Goal: Task Accomplishment & Management: Use online tool/utility

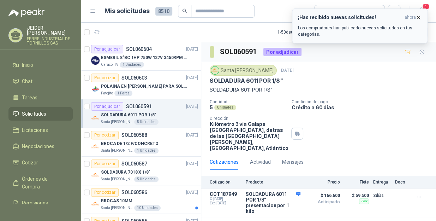
click at [419, 16] on icon "button" at bounding box center [419, 17] width 6 height 6
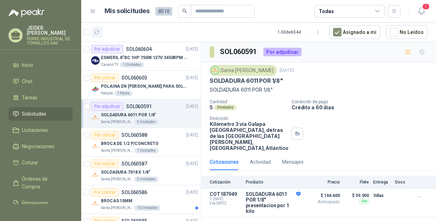
click at [99, 30] on icon "button" at bounding box center [97, 32] width 6 height 6
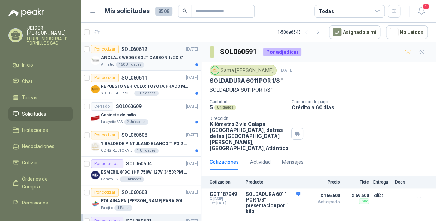
click at [166, 58] on p "ANCLAJE WEDGE BOLT CARBON 1/2 X 3"" at bounding box center [142, 57] width 83 height 7
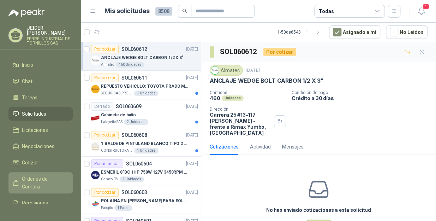
click at [35, 177] on span "Órdenes de Compra" at bounding box center [44, 183] width 44 height 16
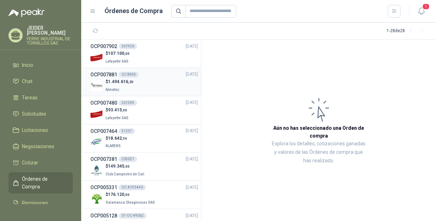
click at [143, 77] on div "OCP007881 OC 8495 06/10/25" at bounding box center [144, 75] width 108 height 8
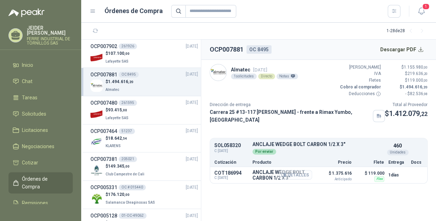
click at [305, 179] on button "Detalles" at bounding box center [295, 175] width 33 height 10
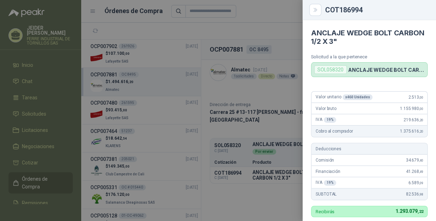
click at [260, 26] on div at bounding box center [218, 110] width 436 height 221
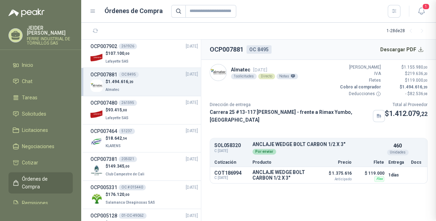
scroll to position [210, 0]
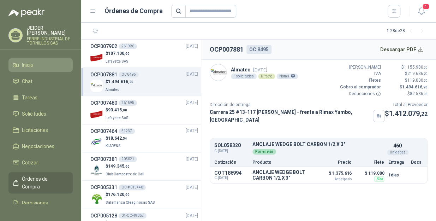
click at [34, 61] on li "Inicio" at bounding box center [41, 65] width 56 height 8
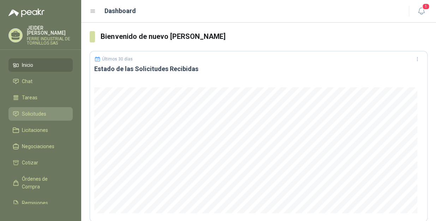
click at [29, 111] on span "Solicitudes" at bounding box center [34, 114] width 24 height 8
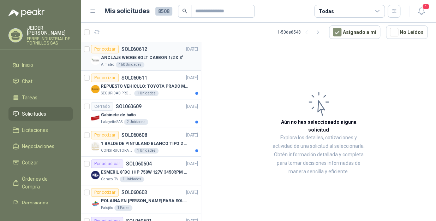
click at [162, 54] on p "ANCLAJE WEDGE BOLT CARBON 1/2 X 3"" at bounding box center [142, 57] width 83 height 7
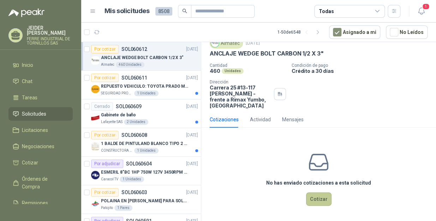
click at [312, 201] on button "Cotizar" at bounding box center [318, 198] width 25 height 13
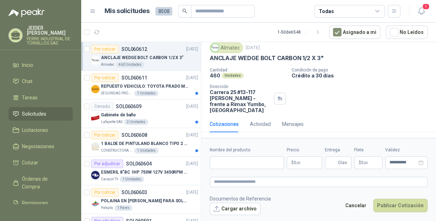
scroll to position [23, 0]
drag, startPoint x: 322, startPoint y: 58, endPoint x: 208, endPoint y: 60, distance: 113.7
click at [208, 60] on div "Almatec 9 oct, 2025 ANCLAJE WEDGE BOLT CARBON 1/2 X 3" Cantidad 460 Unidades Co…" at bounding box center [318, 78] width 235 height 76
copy p "ANCLAJE WEDGE BOLT CARBON 1/2 X 3""
click at [240, 161] on input "Nombre del producto" at bounding box center [247, 162] width 74 height 13
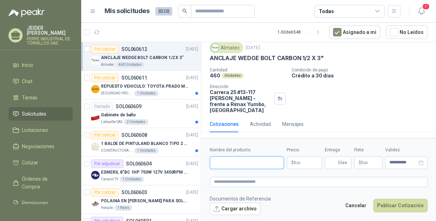
paste input "**********"
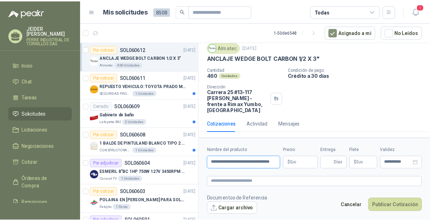
scroll to position [0, 12]
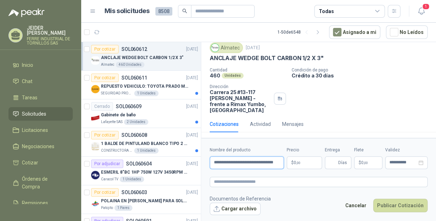
type input "**********"
click at [292, 164] on body "JEIDER VARGAS FERRE INDUSTRIAL DE TORNILLOS SAS Inicio Chat Tareas Solicitudes …" at bounding box center [218, 110] width 436 height 221
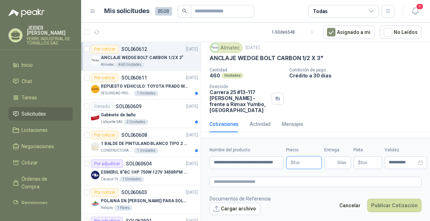
scroll to position [0, 0]
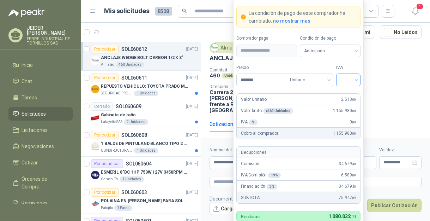
type input "*******"
click at [354, 80] on input "search" at bounding box center [349, 79] width 16 height 11
click at [352, 91] on div "19%" at bounding box center [348, 95] width 13 height 8
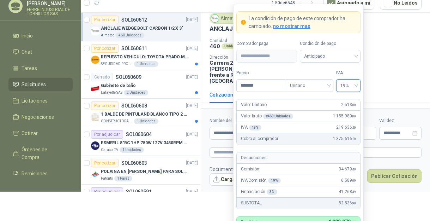
scroll to position [40, 0]
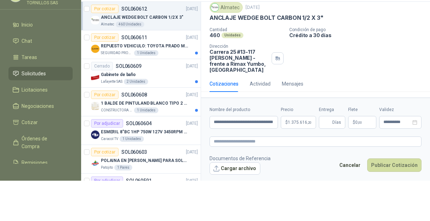
click at [389, 57] on div "Cantidad 460 Unidades Condición de pago Crédito a 30 días Dirección Carrera 25 …" at bounding box center [316, 50] width 212 height 46
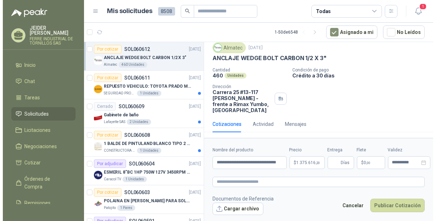
scroll to position [0, 0]
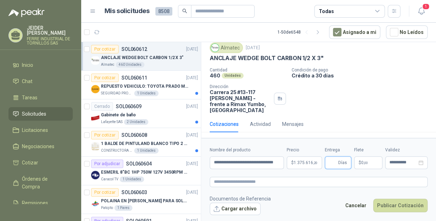
click at [332, 163] on input "Entrega" at bounding box center [333, 162] width 8 height 12
type input "*"
click at [368, 162] on p "$ 0 ,00" at bounding box center [368, 162] width 28 height 13
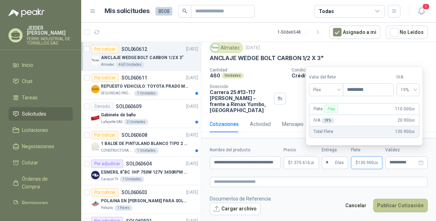
type input "*********"
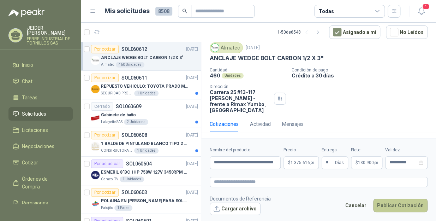
click at [411, 203] on button "Publicar Cotización" at bounding box center [400, 204] width 54 height 13
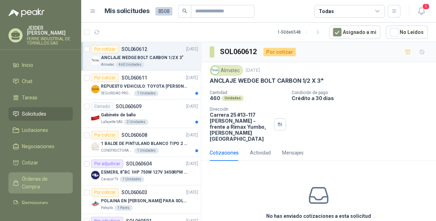
click at [32, 177] on span "Órdenes de Compra" at bounding box center [44, 183] width 44 height 16
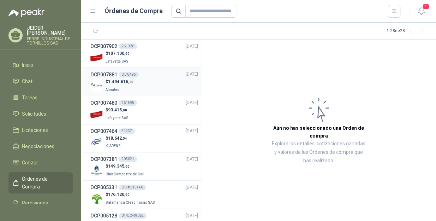
click at [147, 83] on div "$ 1.494.616 ,20 Almatec" at bounding box center [144, 85] width 108 height 14
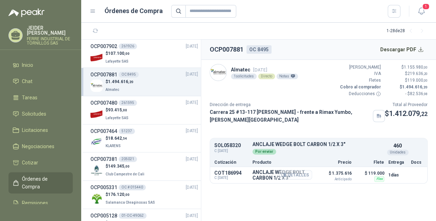
click at [292, 179] on button "Detalles" at bounding box center [295, 175] width 33 height 10
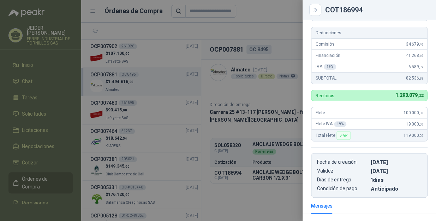
scroll to position [128, 0]
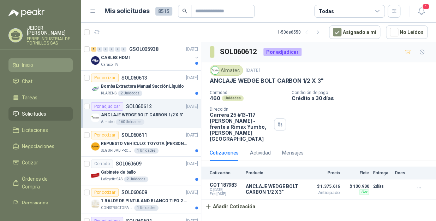
click at [40, 61] on li "Inicio" at bounding box center [41, 65] width 56 height 8
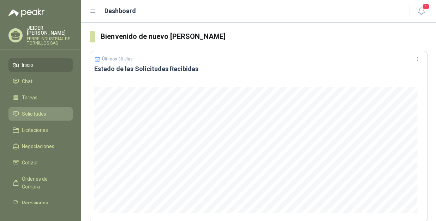
click at [36, 110] on span "Solicitudes" at bounding box center [34, 114] width 24 height 8
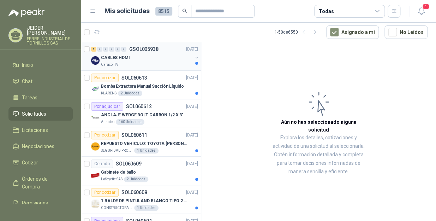
click at [128, 52] on div "6 0 0 0 0 0 GSOL005938 09/10/25" at bounding box center [145, 49] width 108 height 8
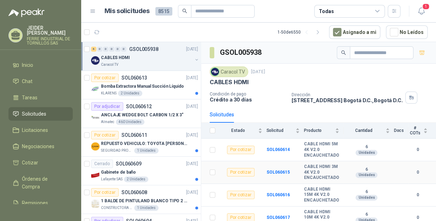
scroll to position [47, 0]
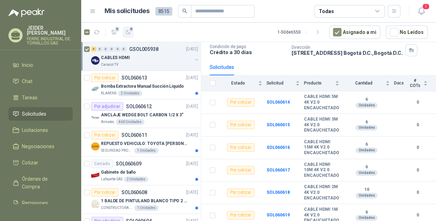
click at [128, 34] on icon "button" at bounding box center [128, 32] width 6 height 6
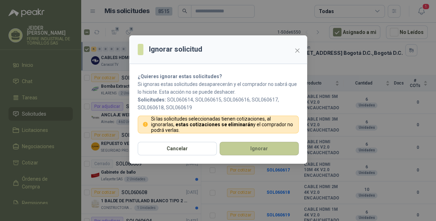
click at [251, 150] on button "Ignorar" at bounding box center [259, 148] width 79 height 13
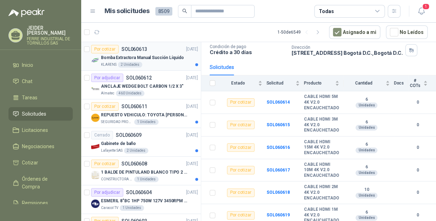
click at [157, 60] on p "Bomba Extractora Manual Succión Líquido" at bounding box center [142, 57] width 83 height 7
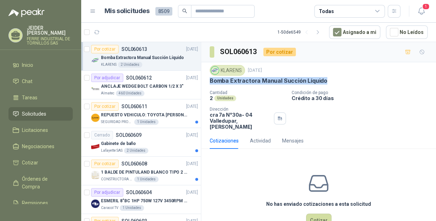
drag, startPoint x: 325, startPoint y: 82, endPoint x: 211, endPoint y: 77, distance: 113.8
click at [211, 77] on div "Bomba Extractora Manual Succión Líquido" at bounding box center [319, 80] width 218 height 7
copy p "Bomba Extractora Manual Succión Líquido"
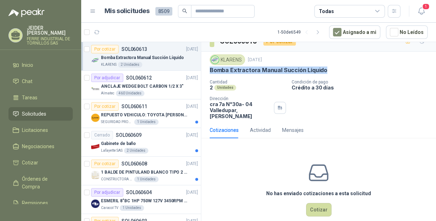
scroll to position [16, 0]
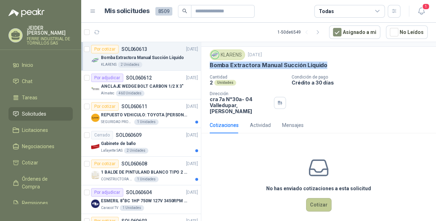
click at [317, 198] on button "Cotizar" at bounding box center [318, 204] width 25 height 13
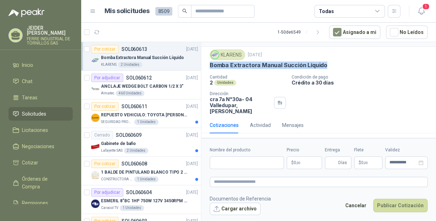
scroll to position [11, 0]
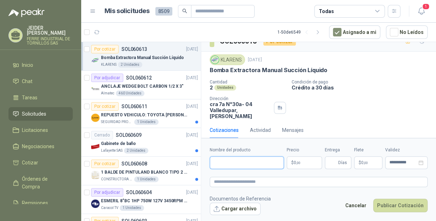
click at [236, 159] on input "Nombre del producto" at bounding box center [247, 162] width 74 height 13
paste input "**********"
type input "**********"
click at [298, 162] on body "JEIDER VARGAS FERRE INDUSTRIAL DE TORNILLOS SAS Inicio Chat Tareas Solicitudes …" at bounding box center [218, 110] width 436 height 221
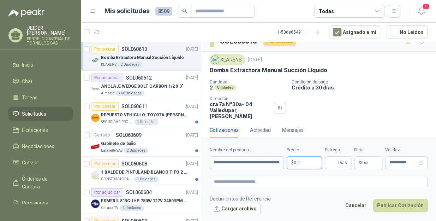
scroll to position [0, 0]
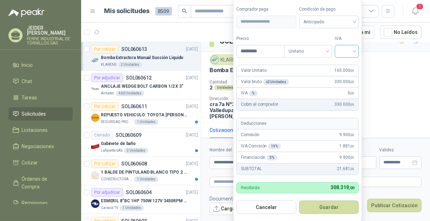
type input "*********"
click at [350, 53] on input "search" at bounding box center [347, 50] width 16 height 11
click at [350, 63] on div "19%" at bounding box center [348, 66] width 13 height 8
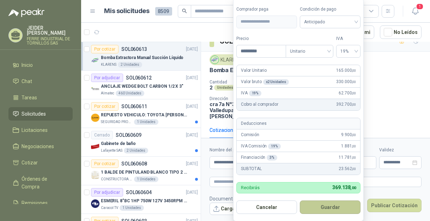
click at [335, 208] on button "Guardar" at bounding box center [330, 206] width 61 height 13
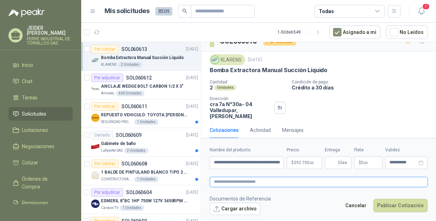
click at [257, 184] on textarea at bounding box center [319, 182] width 218 height 10
type textarea "*"
type textarea "**"
type textarea "****"
type textarea "*****"
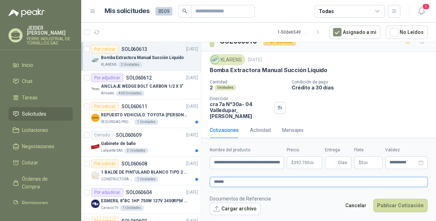
type textarea "*******"
type textarea "********"
type textarea "*********"
type textarea "**********"
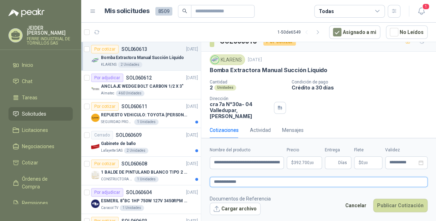
type textarea "**********"
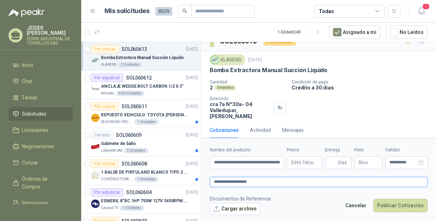
type textarea "**********"
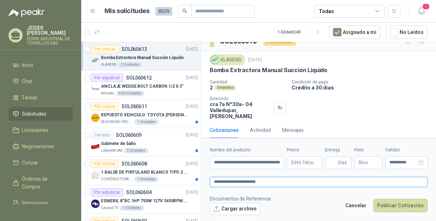
type textarea "**********"
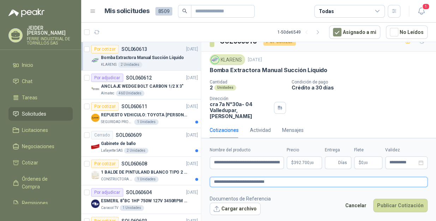
type textarea "**********"
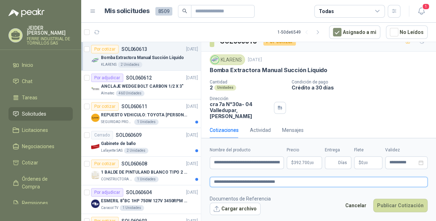
type textarea "**********"
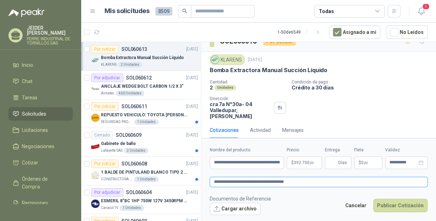
type textarea "**********"
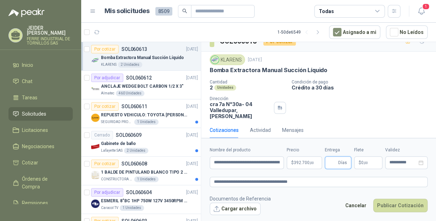
click at [330, 168] on input "Entrega" at bounding box center [333, 162] width 8 height 12
click at [353, 122] on div "Cotizaciones Actividad Mensajes" at bounding box center [319, 130] width 218 height 16
click at [334, 162] on input "Entrega" at bounding box center [333, 162] width 8 height 12
type input "*"
click at [370, 165] on p "$ 0 ,00" at bounding box center [368, 162] width 28 height 13
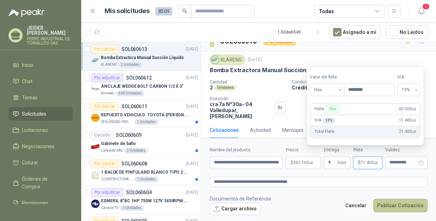
type input "********"
click at [389, 208] on button "Publicar Cotización" at bounding box center [400, 204] width 54 height 13
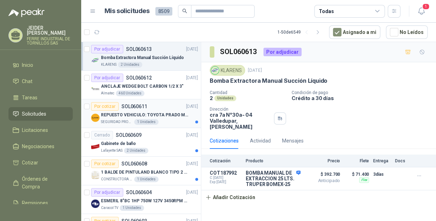
click at [154, 109] on div "Por cotizar SOL060611 [DATE]" at bounding box center [144, 106] width 107 height 8
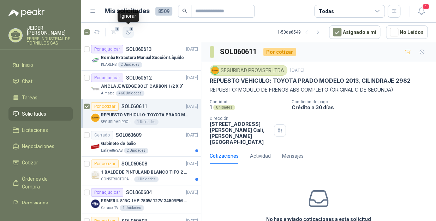
click at [128, 34] on icon "button" at bounding box center [128, 32] width 6 height 6
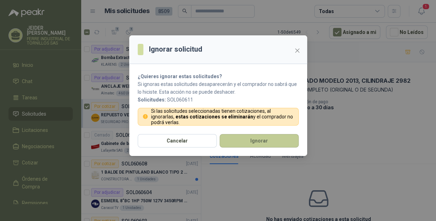
click at [235, 139] on button "Ignorar" at bounding box center [259, 140] width 79 height 13
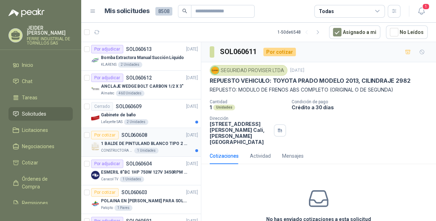
click at [118, 149] on p "CONSTRUCTORA GRUPO FIP" at bounding box center [117, 151] width 32 height 6
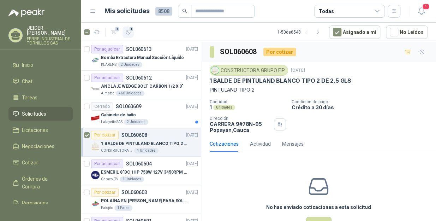
click at [133, 28] on span "1" at bounding box center [131, 29] width 5 height 6
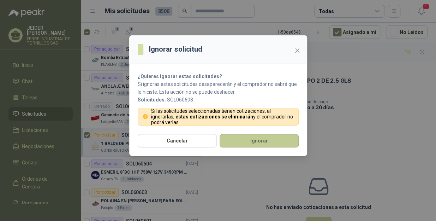
click at [242, 143] on button "Ignorar" at bounding box center [259, 140] width 79 height 13
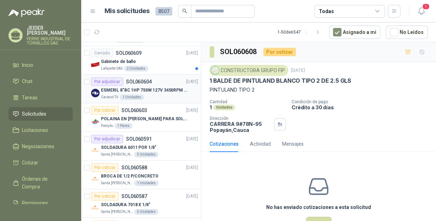
scroll to position [64, 0]
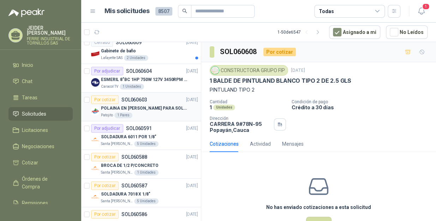
click at [154, 109] on p "POLAINA EN [PERSON_NAME] PARA SOLDADOR / ADJUNTAR FICHA TECNICA" at bounding box center [145, 108] width 88 height 7
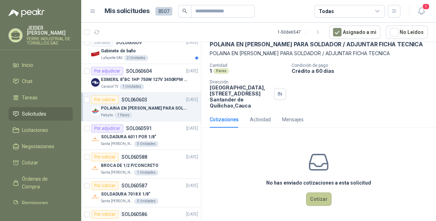
click at [317, 201] on button "Cotizar" at bounding box center [318, 198] width 25 height 13
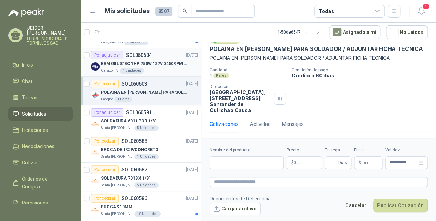
scroll to position [96, 0]
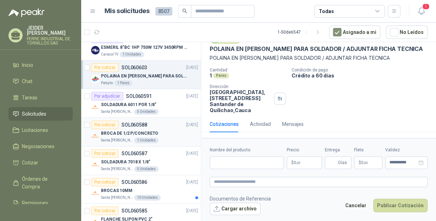
click at [158, 124] on div "Por cotizar SOL060588 [DATE]" at bounding box center [144, 124] width 107 height 8
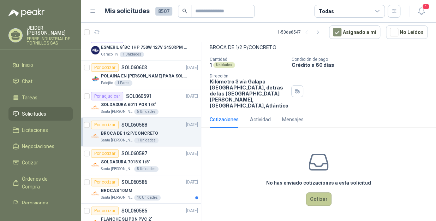
click at [313, 197] on button "Cotizar" at bounding box center [318, 198] width 25 height 13
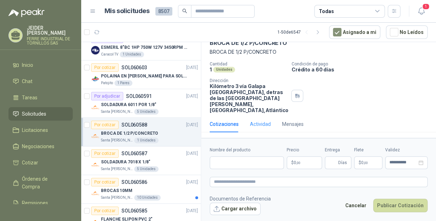
scroll to position [6, 0]
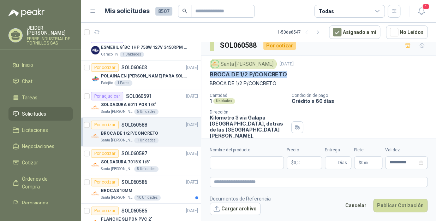
drag, startPoint x: 286, startPoint y: 74, endPoint x: 205, endPoint y: 74, distance: 80.5
click at [205, 74] on div "Santa [PERSON_NAME] [DATE] BROCA DE 1/2 P/CONCRETO BROCA DE 1/2 P/CONCRETO Cant…" at bounding box center [318, 101] width 235 height 91
copy p "BROCA DE 1/2 P/CONCRETO"
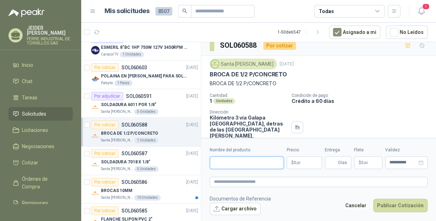
click at [238, 163] on input "Nombre del producto" at bounding box center [247, 162] width 74 height 13
paste input "**********"
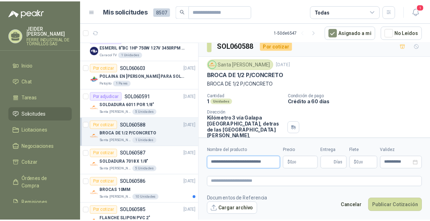
scroll to position [0, 0]
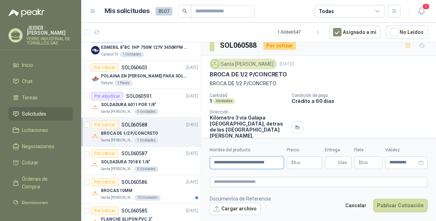
type input "**********"
click at [312, 159] on body "[PERSON_NAME] INDUSTRIAL DE TORNILLOS SAS Inicio Chat Tareas Solicitudes Licita…" at bounding box center [218, 110] width 436 height 221
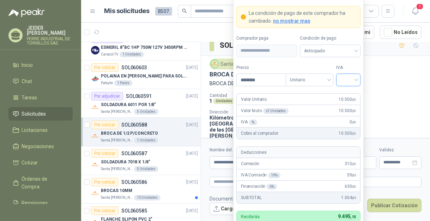
type input "********"
click at [356, 81] on input "search" at bounding box center [349, 79] width 16 height 11
click at [344, 96] on div "19%" at bounding box center [348, 95] width 13 height 8
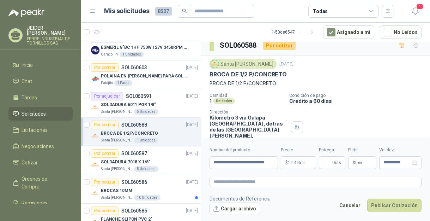
click at [388, 99] on p "Crédito a 60 días" at bounding box center [358, 101] width 138 height 6
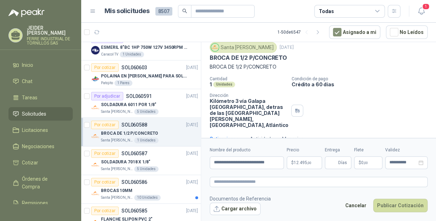
scroll to position [38, 0]
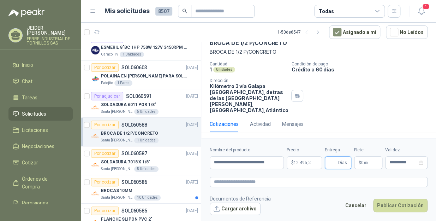
click at [335, 159] on input "Entrega" at bounding box center [333, 162] width 8 height 12
type input "*"
click at [367, 162] on span ",00" at bounding box center [366, 163] width 4 height 4
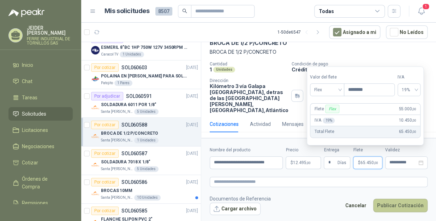
type input "********"
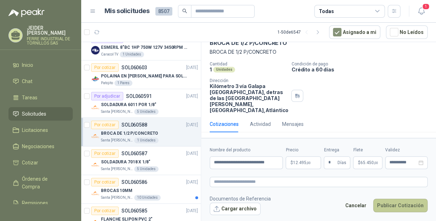
click at [401, 201] on button "Publicar Cotización" at bounding box center [400, 204] width 54 height 13
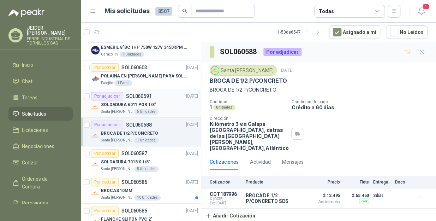
scroll to position [128, 0]
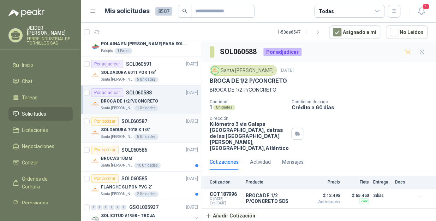
click at [170, 125] on div "SOLDADURA 7018 X 1/8"" at bounding box center [149, 129] width 97 height 8
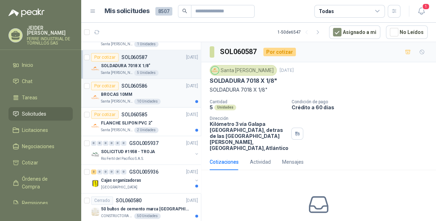
scroll to position [192, 0]
click at [124, 92] on p "BROCAS 10MM" at bounding box center [116, 94] width 31 height 7
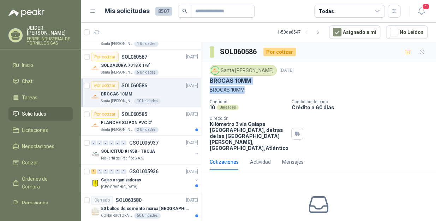
drag, startPoint x: 251, startPoint y: 89, endPoint x: 209, endPoint y: 81, distance: 42.1
click at [210, 81] on div "Santa [PERSON_NAME] [DATE] BROCAS 10MM BROCAS 10MM" at bounding box center [319, 79] width 218 height 29
copy div "BROCAS 10MM BROCAS 10MM"
click at [255, 84] on div "Santa [PERSON_NAME] [DATE] BROCAS 10MM BROCAS 10MM" at bounding box center [319, 79] width 218 height 29
drag, startPoint x: 235, startPoint y: 78, endPoint x: 208, endPoint y: 77, distance: 26.9
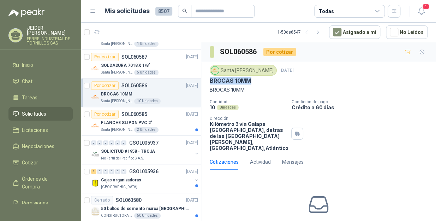
click at [208, 77] on div "Santa [PERSON_NAME] [DATE] BROCAS 10MM BROCAS 10MM Cantidad 10 Unidades Condici…" at bounding box center [318, 107] width 235 height 91
copy p "BROCAS 10MM"
click at [117, 124] on p "FLANCHE SLIPON PVC 2"" at bounding box center [126, 122] width 51 height 7
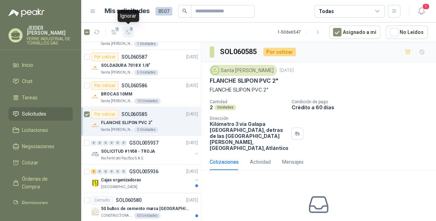
click at [129, 34] on icon "button" at bounding box center [128, 32] width 6 height 6
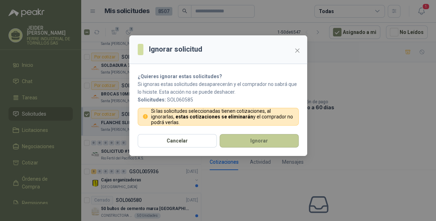
click at [249, 139] on button "Ignorar" at bounding box center [259, 140] width 79 height 13
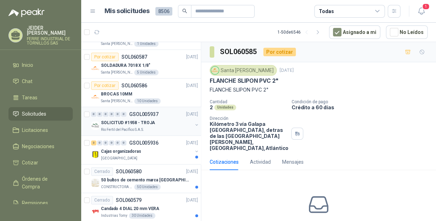
click at [154, 127] on div "Rio Fertil del Pacífico S.A.S." at bounding box center [146, 130] width 91 height 6
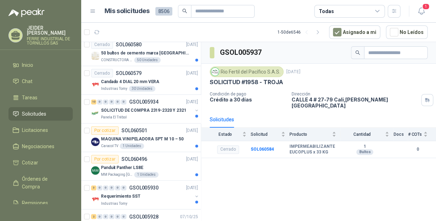
scroll to position [321, 0]
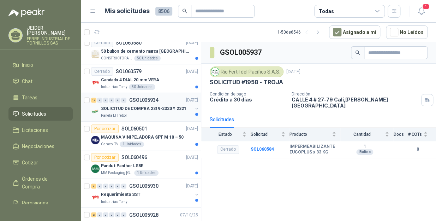
click at [158, 116] on div "Panela El Trébol" at bounding box center [146, 116] width 91 height 6
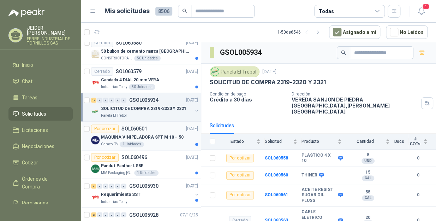
click at [111, 139] on p "MAQUINA VINIPELADORA SPT M 10 – 50" at bounding box center [142, 137] width 83 height 7
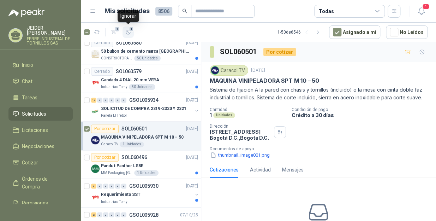
click at [130, 33] on icon "button" at bounding box center [128, 32] width 6 height 6
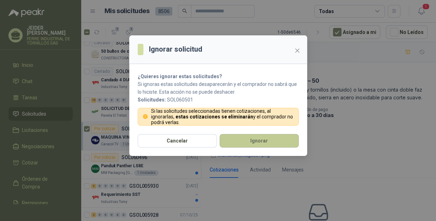
click at [241, 145] on button "Ignorar" at bounding box center [259, 140] width 79 height 13
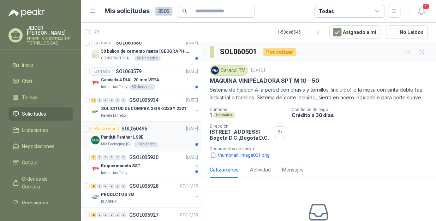
click at [111, 143] on p "MM Packaging [GEOGRAPHIC_DATA]" at bounding box center [117, 144] width 32 height 6
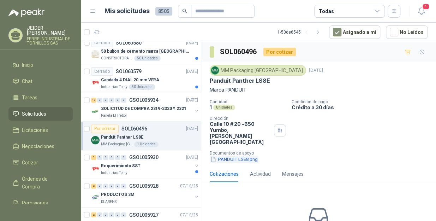
click at [241, 155] on button "PANDUIT LSE8.png" at bounding box center [234, 158] width 49 height 7
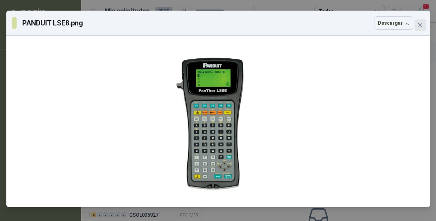
click at [417, 22] on icon "close" at bounding box center [420, 25] width 6 height 6
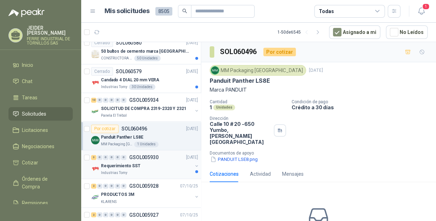
scroll to position [353, 0]
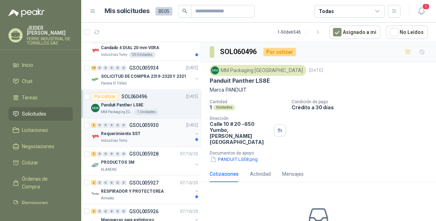
click at [130, 131] on p "Requerimiento SST" at bounding box center [121, 133] width 40 height 7
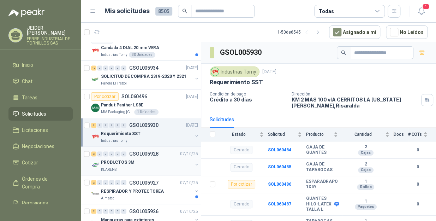
click at [145, 169] on div "KLARENS" at bounding box center [146, 169] width 91 height 6
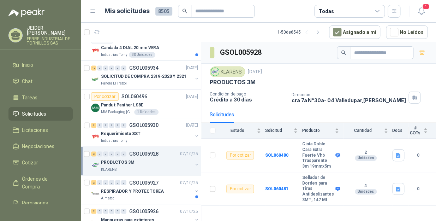
scroll to position [385, 0]
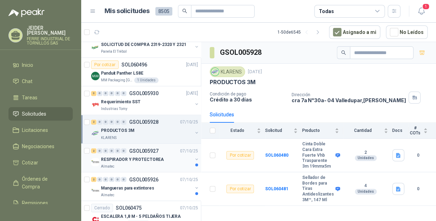
click at [153, 158] on p "RESPIRADOR Y PROTECTOREA" at bounding box center [132, 159] width 63 height 7
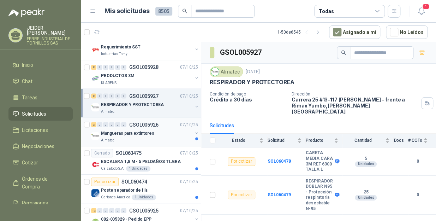
scroll to position [449, 0]
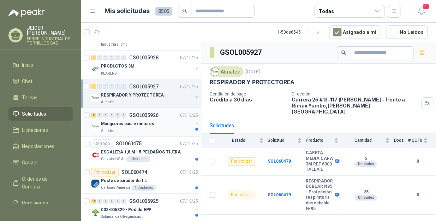
click at [126, 122] on p "Mangueras para extintores" at bounding box center [127, 123] width 53 height 7
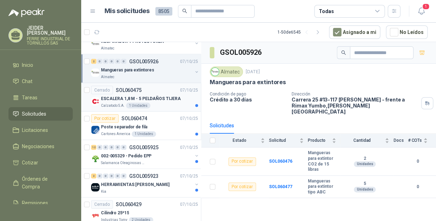
scroll to position [513, 0]
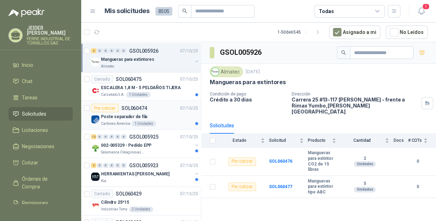
click at [119, 126] on article "Por cotizar SOL060474 [DATE] Poste separador de fila Cartones America 1 Unidades" at bounding box center [141, 115] width 120 height 29
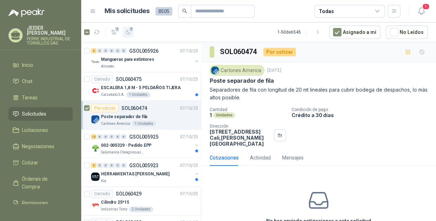
click at [131, 31] on span "1" at bounding box center [131, 29] width 5 height 6
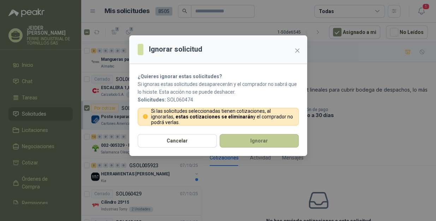
click at [242, 141] on button "Ignorar" at bounding box center [259, 140] width 79 height 13
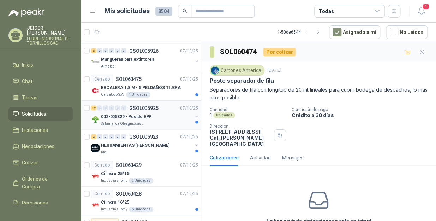
click at [149, 121] on div "Salamanca Oleaginosas SAS" at bounding box center [146, 123] width 91 height 6
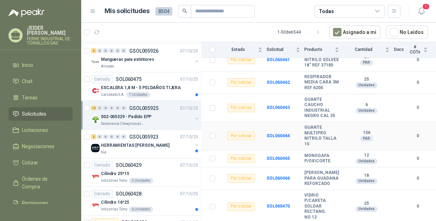
scroll to position [260, 0]
drag, startPoint x: 302, startPoint y: 191, endPoint x: 373, endPoint y: 217, distance: 75.9
click at [373, 217] on tr "Por cotizar SOL060470 VIDRIO P/CARETA SOLDAR RECTANG. NO.12 25 Unidades 0" at bounding box center [318, 207] width 235 height 34
click at [282, 198] on td "SOL060470" at bounding box center [286, 207] width 38 height 34
click at [155, 149] on div "Kia" at bounding box center [146, 152] width 91 height 6
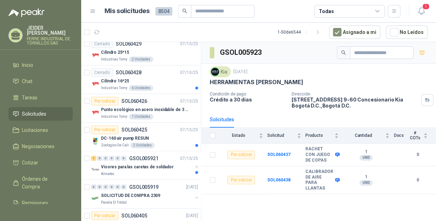
scroll to position [642, 0]
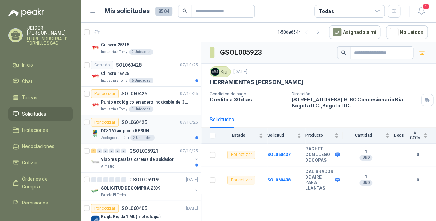
click at [116, 133] on div "DC-160 air pump RESUN" at bounding box center [149, 130] width 97 height 8
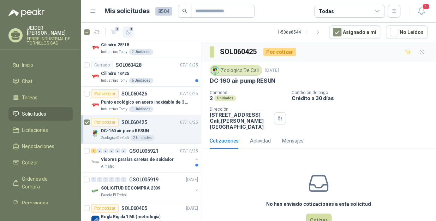
click at [130, 31] on span "1" at bounding box center [131, 29] width 5 height 6
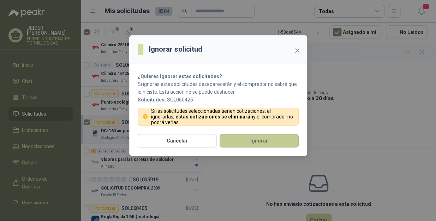
click at [241, 139] on button "Ignorar" at bounding box center [259, 140] width 79 height 13
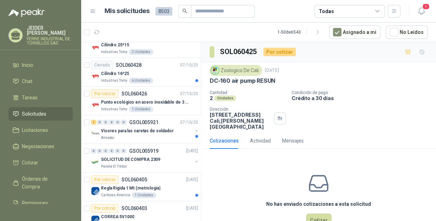
click at [172, 106] on div "Industrias Tomy 1 Unidades" at bounding box center [149, 109] width 97 height 6
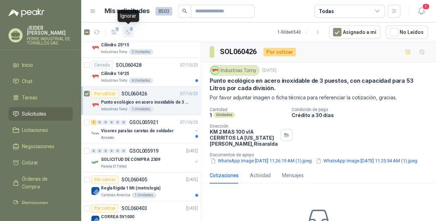
click at [129, 31] on icon "button" at bounding box center [128, 32] width 6 height 6
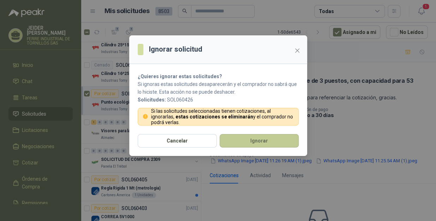
click at [232, 135] on button "Ignorar" at bounding box center [259, 140] width 79 height 13
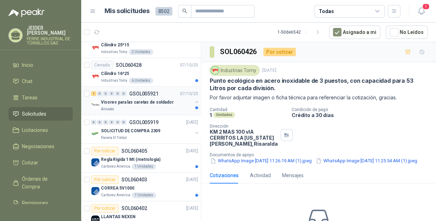
click at [149, 99] on p "Visores para las caretas de soldador" at bounding box center [137, 102] width 73 height 7
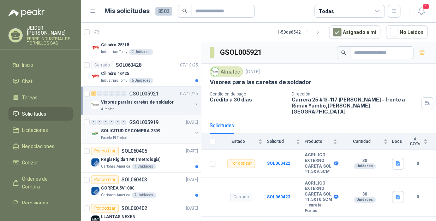
click at [127, 140] on div "0 0 0 0 0 0 GSOL005919 [DATE] SOLICITUD DE COMPRA 2309 Panela El Trébol" at bounding box center [141, 129] width 120 height 29
click at [159, 131] on div "SOLICITUD DE COMPRA 2309" at bounding box center [146, 130] width 91 height 8
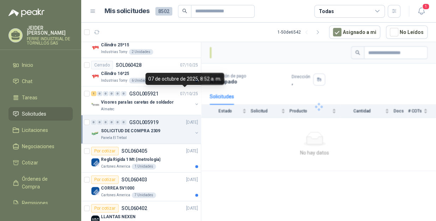
click at [175, 132] on div "SOLICITUD DE COMPRA 2309" at bounding box center [146, 130] width 91 height 8
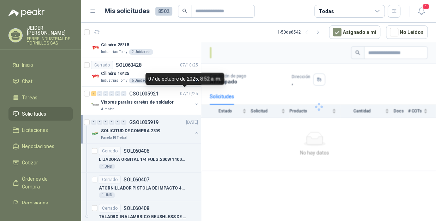
click at [175, 132] on div "SOLICITUD DE COMPRA 2309" at bounding box center [146, 130] width 91 height 8
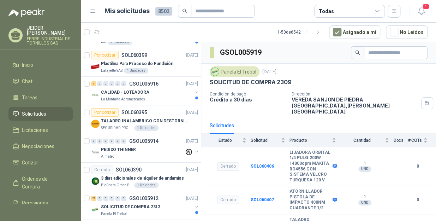
scroll to position [834, 0]
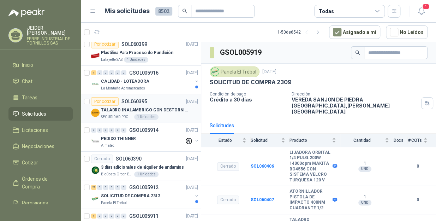
click at [169, 107] on p "TALADRO INALAMBRICO CON DESTORNILLADOR DE ESTRIA" at bounding box center [145, 110] width 88 height 7
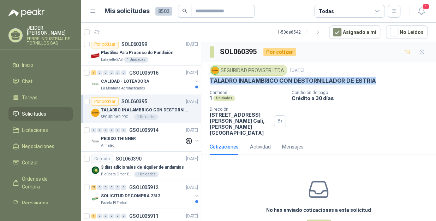
drag, startPoint x: 373, startPoint y: 83, endPoint x: 211, endPoint y: 84, distance: 162.4
click at [211, 84] on div "TALADRO INALAMBRICO CON DESTORNILLADOR DE ESTRIA" at bounding box center [319, 80] width 218 height 7
copy p "TALADRO INALAMBRICO CON DESTORNILLADOR DE ESTRIA"
click at [131, 34] on button "1" at bounding box center [128, 31] width 11 height 11
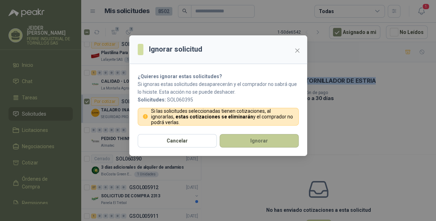
click at [260, 143] on button "Ignorar" at bounding box center [259, 140] width 79 height 13
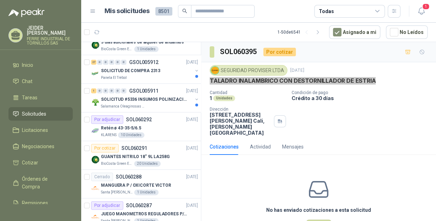
scroll to position [963, 0]
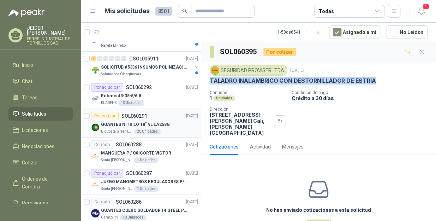
click at [159, 117] on div "Por cotizar SOL060291 [DATE]" at bounding box center [144, 116] width 107 height 8
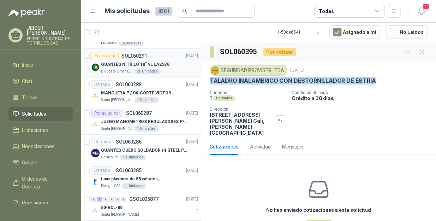
scroll to position [1027, 0]
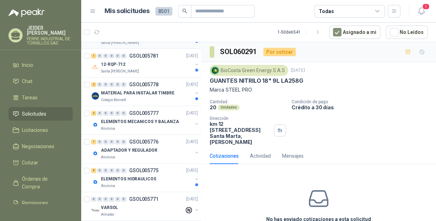
scroll to position [1256, 0]
